Goal: Find specific page/section: Find specific page/section

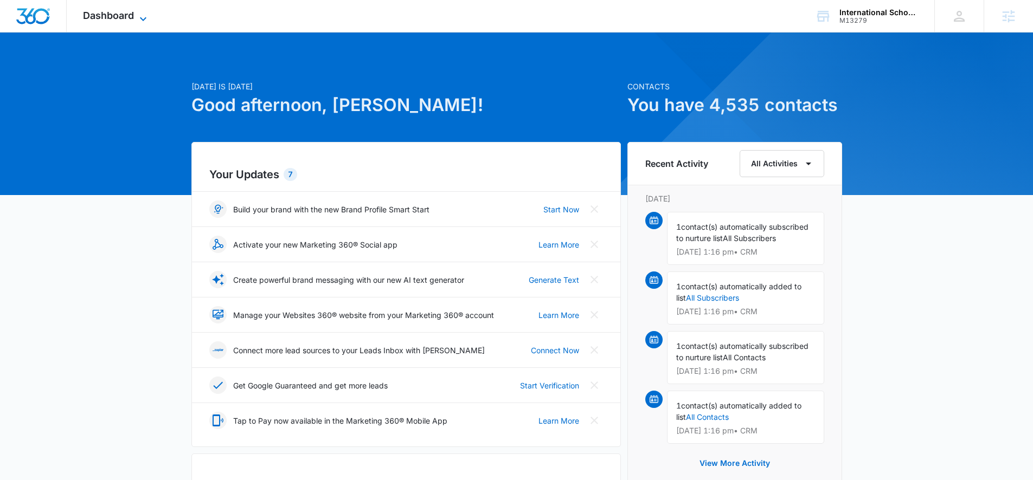
click at [132, 17] on span "Dashboard" at bounding box center [108, 15] width 51 height 11
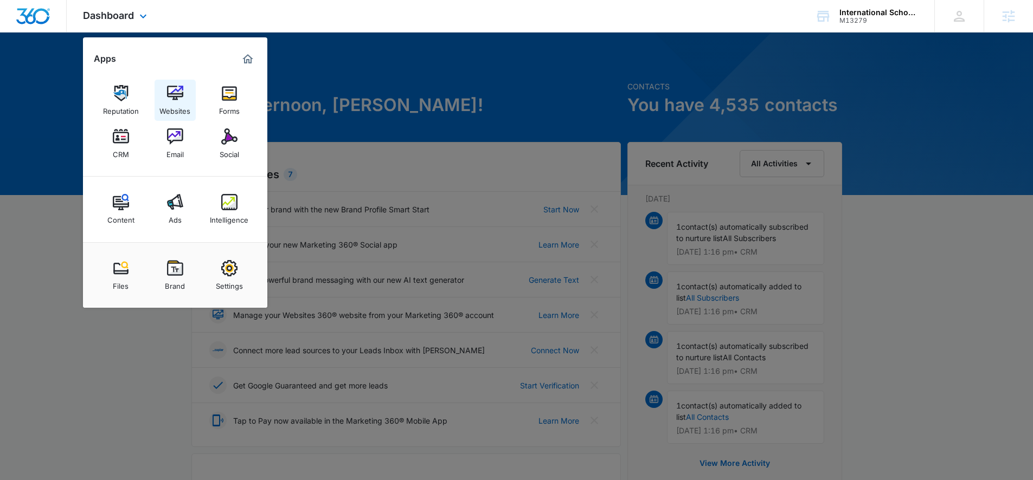
click at [165, 99] on link "Websites" at bounding box center [174, 100] width 41 height 41
